Goal: Information Seeking & Learning: Learn about a topic

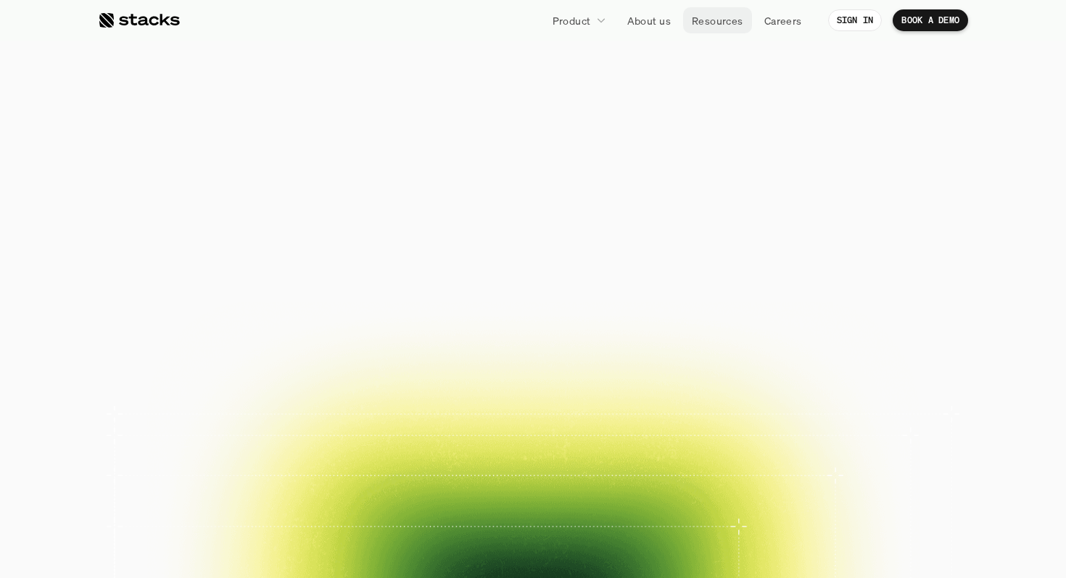
click at [711, 28] on link "Resources" at bounding box center [717, 20] width 69 height 26
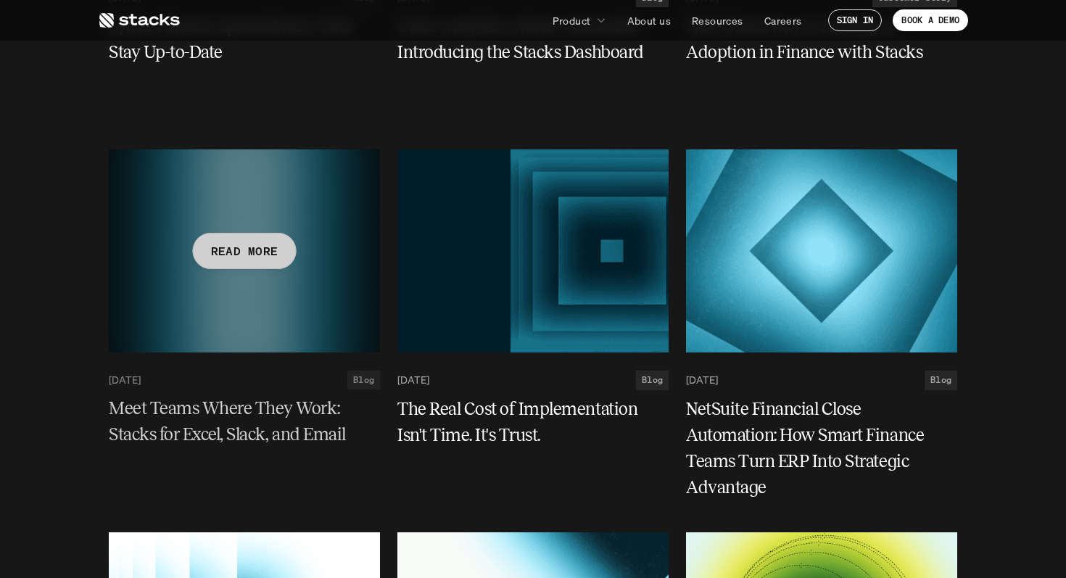
scroll to position [1629, 0]
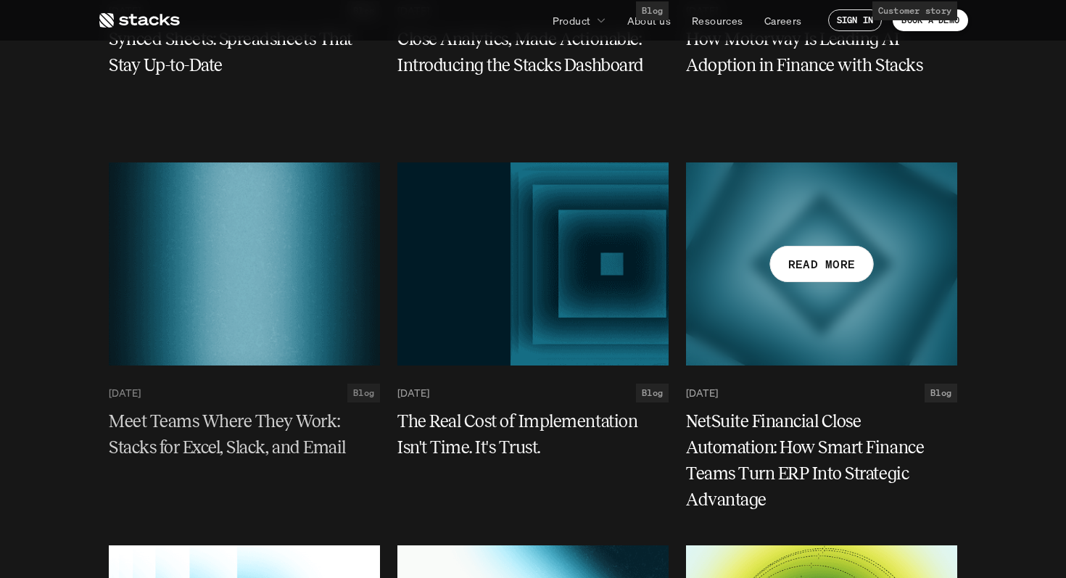
click at [819, 346] on div at bounding box center [821, 263] width 271 height 203
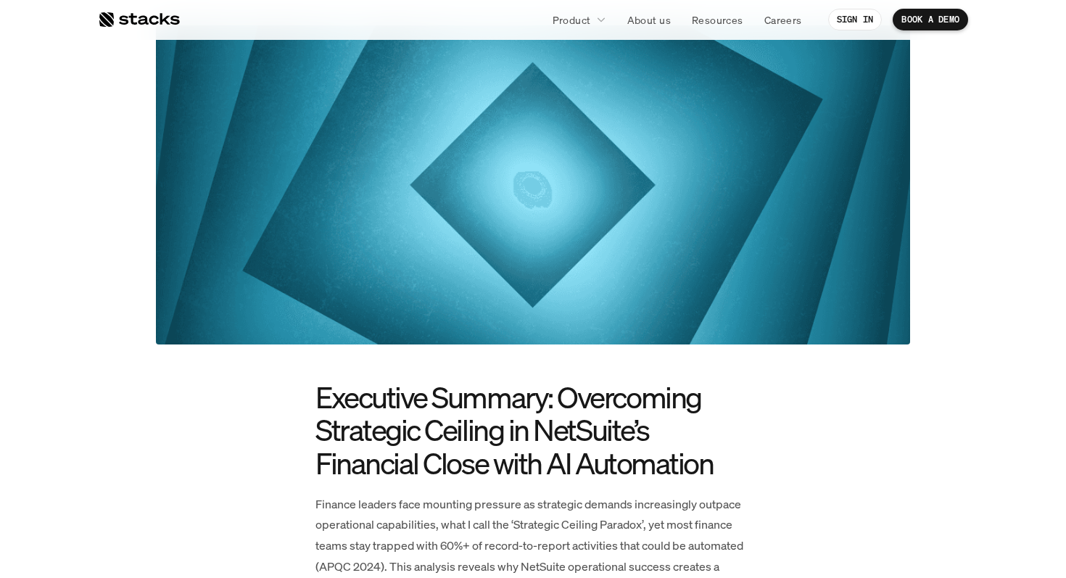
scroll to position [320, 0]
